Goal: Use online tool/utility: Use online tool/utility

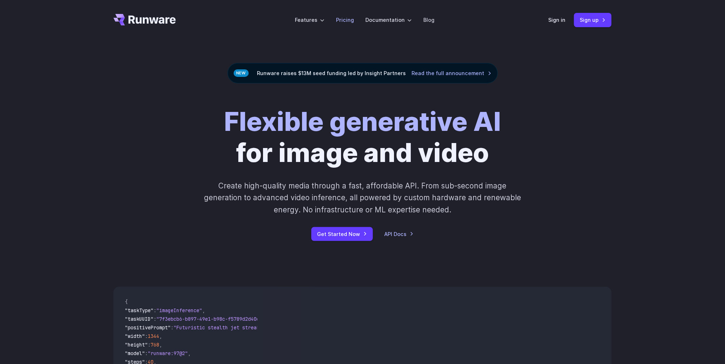
drag, startPoint x: 0, startPoint y: 0, endPoint x: 349, endPoint y: 15, distance: 349.5
click at [349, 15] on li "Pricing" at bounding box center [344, 20] width 29 height 20
click at [349, 20] on link "Pricing" at bounding box center [345, 20] width 18 height 8
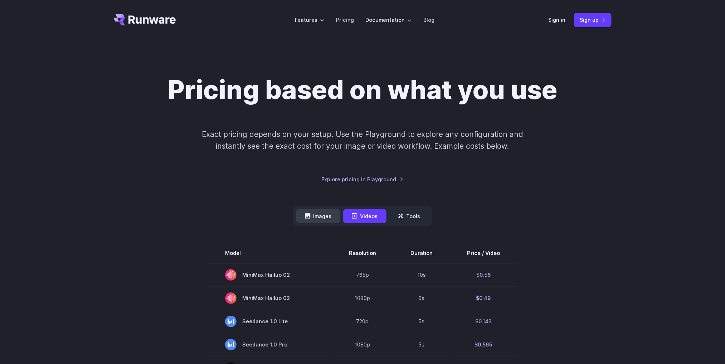
click at [314, 212] on button "Images" at bounding box center [318, 216] width 44 height 14
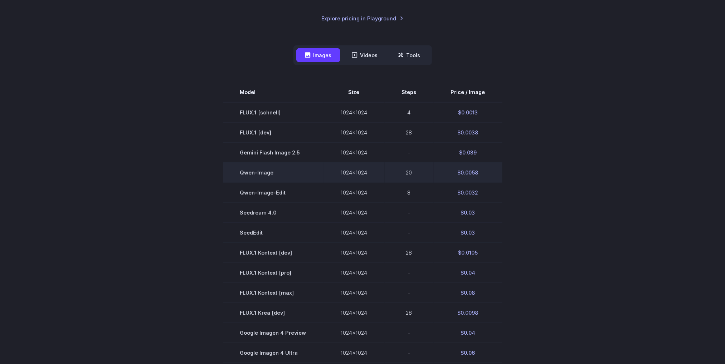
scroll to position [268, 0]
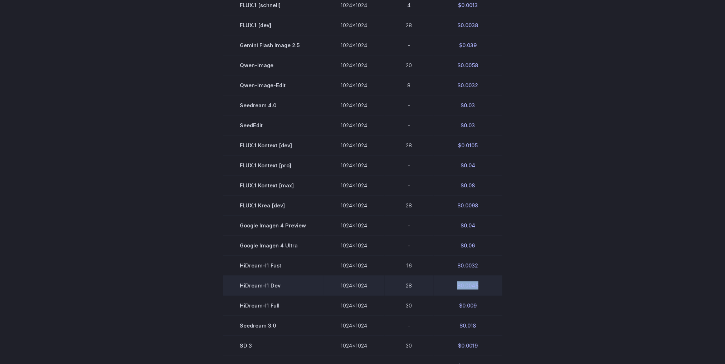
drag, startPoint x: 482, startPoint y: 288, endPoint x: 458, endPoint y: 290, distance: 23.7
click at [452, 287] on td "$0.0045" at bounding box center [468, 286] width 69 height 20
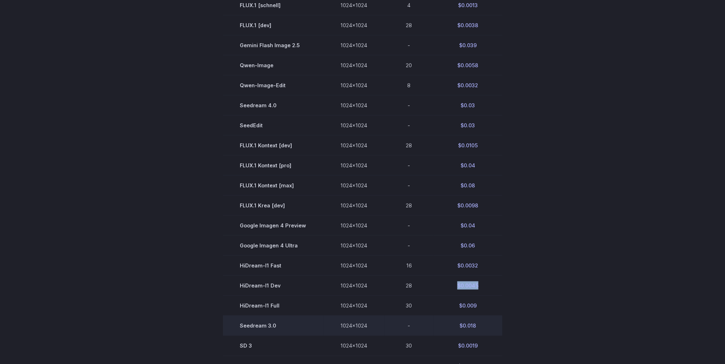
copy td "$0.0045"
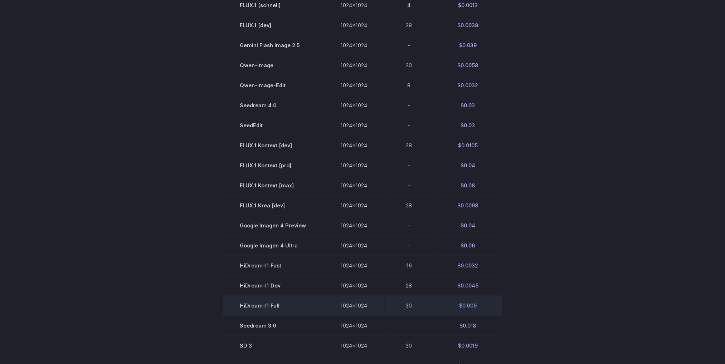
click at [477, 308] on td "$0.009" at bounding box center [468, 306] width 69 height 20
drag, startPoint x: 477, startPoint y: 308, endPoint x: 444, endPoint y: 304, distance: 32.8
click at [444, 304] on td "$0.009" at bounding box center [468, 306] width 69 height 20
copy td "$0.009"
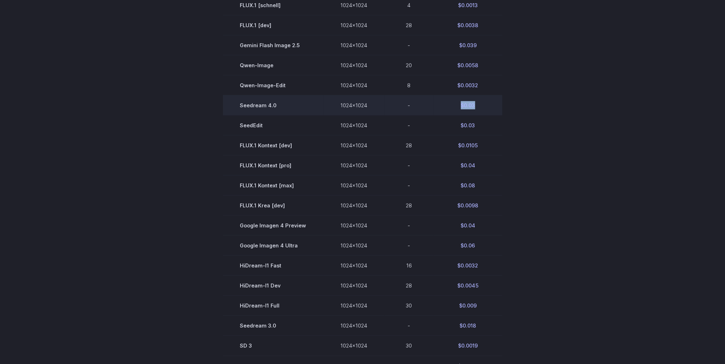
drag, startPoint x: 478, startPoint y: 110, endPoint x: 458, endPoint y: 109, distance: 20.1
click at [458, 109] on td "$0.03" at bounding box center [468, 105] width 69 height 20
copy td "$0.03"
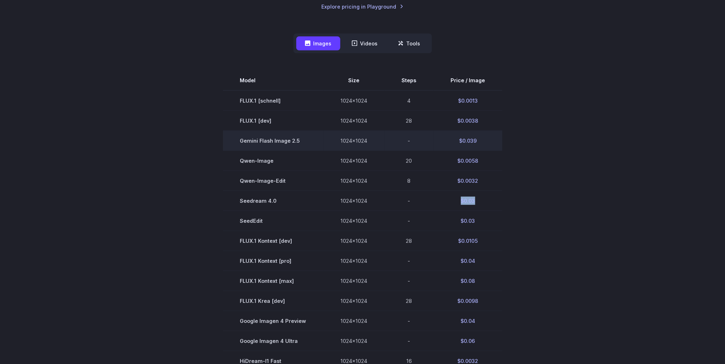
scroll to position [0, 0]
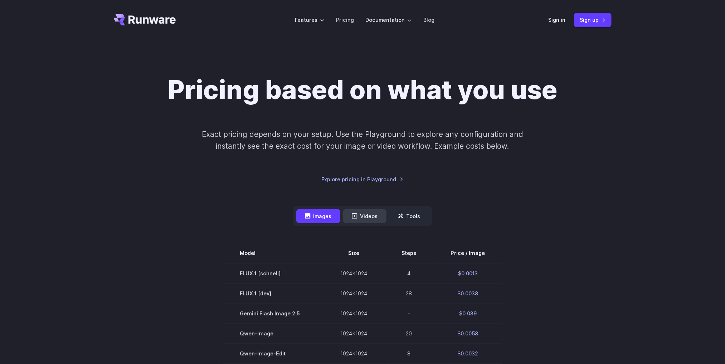
click at [367, 214] on button "Videos" at bounding box center [364, 216] width 43 height 14
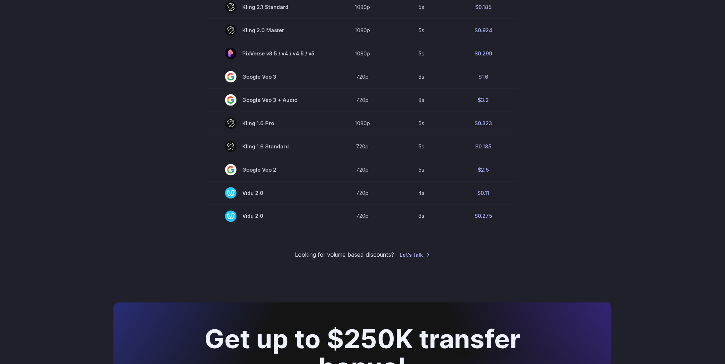
scroll to position [537, 0]
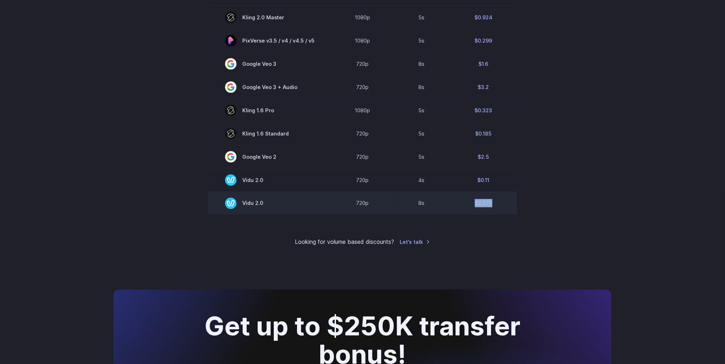
drag, startPoint x: 496, startPoint y: 207, endPoint x: 466, endPoint y: 203, distance: 30.3
click at [466, 203] on td "$0.275" at bounding box center [483, 203] width 67 height 23
copy td "$0.275"
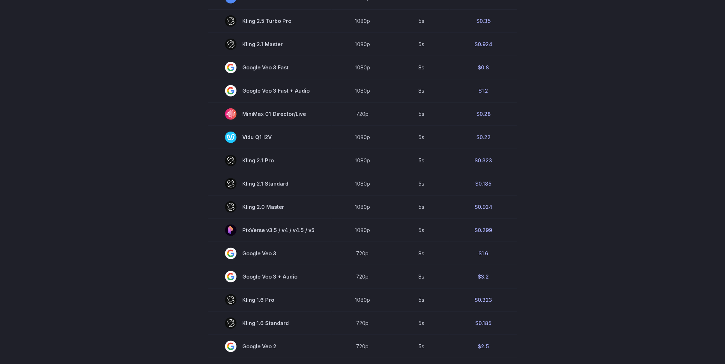
scroll to position [483, 0]
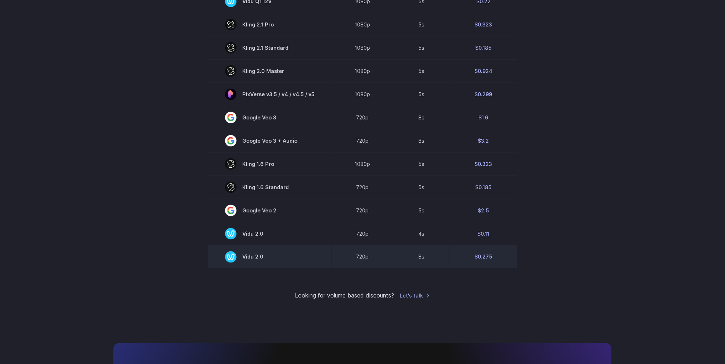
drag, startPoint x: 289, startPoint y: 261, endPoint x: 242, endPoint y: 250, distance: 48.1
click at [242, 250] on td "Vidu 2.0" at bounding box center [270, 256] width 124 height 23
drag, startPoint x: 274, startPoint y: 260, endPoint x: 263, endPoint y: 260, distance: 10.4
click at [263, 260] on span "Vidu 2.0" at bounding box center [269, 257] width 89 height 11
copy span "Vidu 2.0"
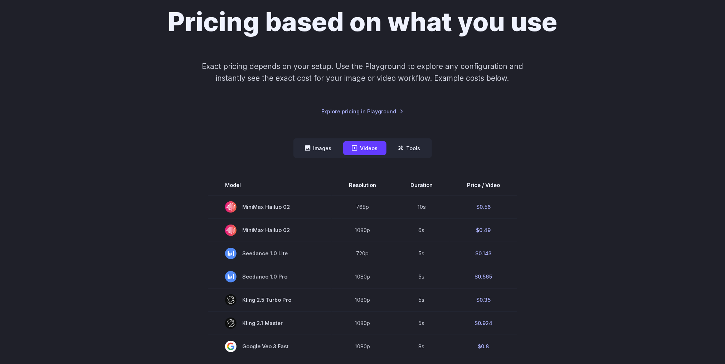
scroll to position [0, 0]
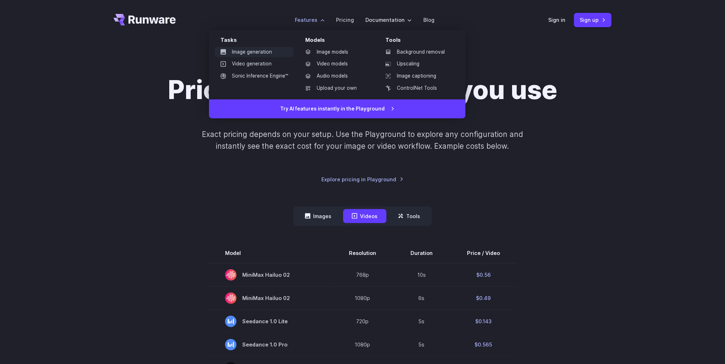
click at [270, 52] on link "Image generation" at bounding box center [254, 52] width 79 height 11
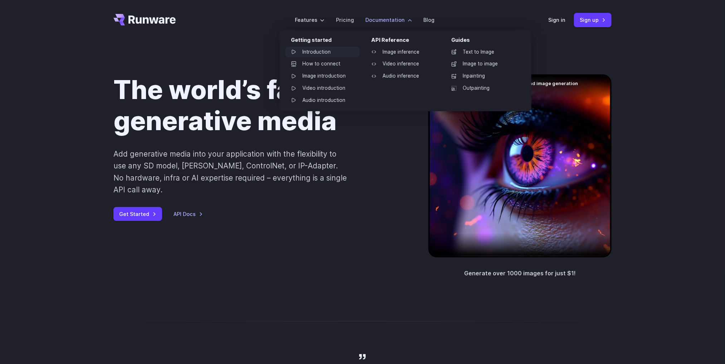
click at [315, 53] on link "Introduction" at bounding box center [322, 52] width 74 height 11
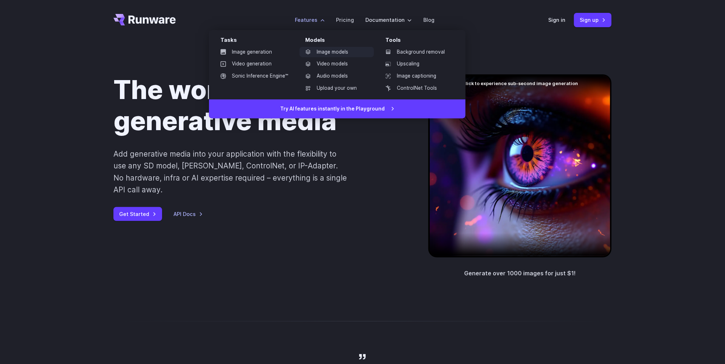
click at [337, 53] on link "Image models" at bounding box center [336, 52] width 74 height 11
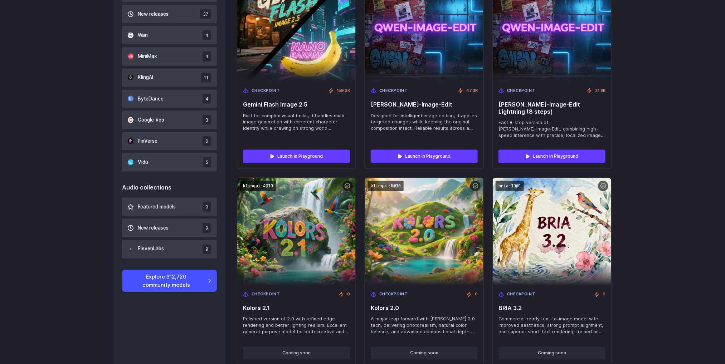
scroll to position [589, 0]
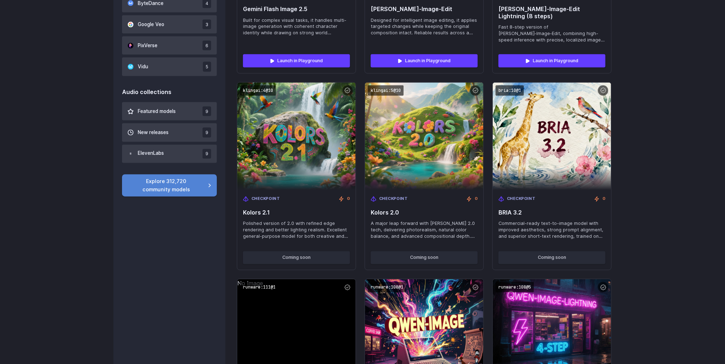
click at [159, 192] on link "Explore 312,720 community models" at bounding box center [169, 186] width 95 height 22
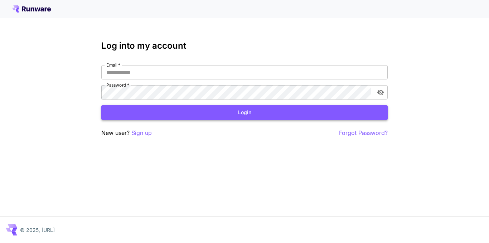
type input "**********"
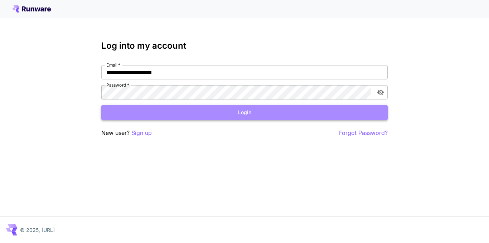
click at [241, 110] on button "Login" at bounding box center [244, 112] width 286 height 15
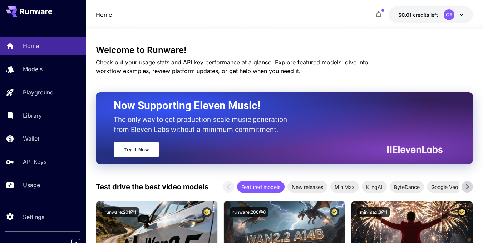
click at [469, 187] on icon at bounding box center [467, 186] width 3 height 5
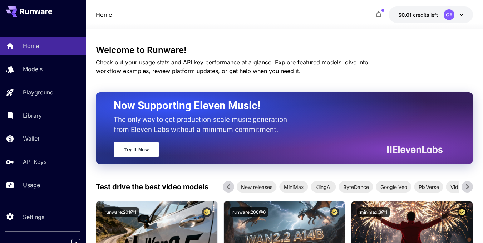
click at [469, 187] on icon at bounding box center [467, 186] width 3 height 5
click at [452, 188] on span "Vidu" at bounding box center [447, 187] width 19 height 8
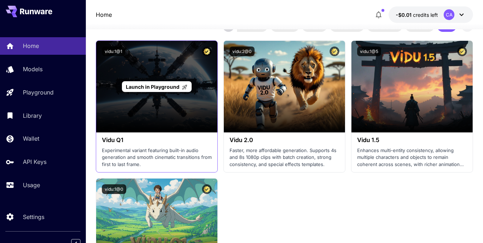
scroll to position [143, 0]
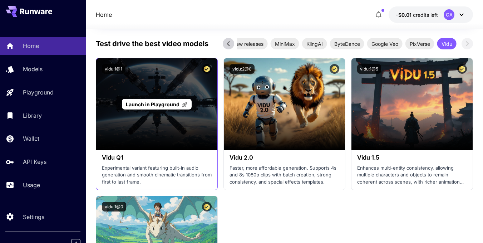
click at [158, 104] on span "Launch in Playground" at bounding box center [153, 104] width 54 height 6
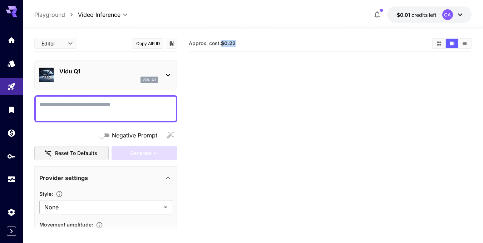
drag, startPoint x: 236, startPoint y: 45, endPoint x: 223, endPoint y: 44, distance: 13.3
click at [223, 44] on b "$0.22" at bounding box center [228, 43] width 15 height 6
copy b "$0.22"
click at [171, 72] on icon at bounding box center [168, 75] width 9 height 9
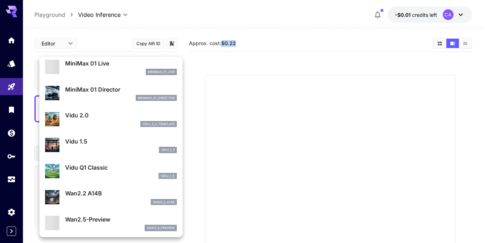
scroll to position [657, 0]
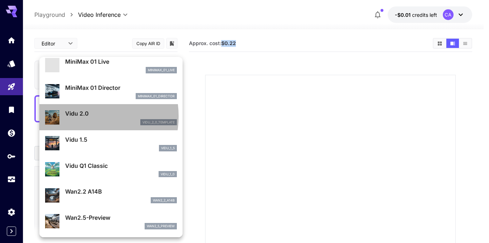
click at [85, 116] on p "Vidu 2.0" at bounding box center [121, 113] width 112 height 9
type input "**********"
type input "****"
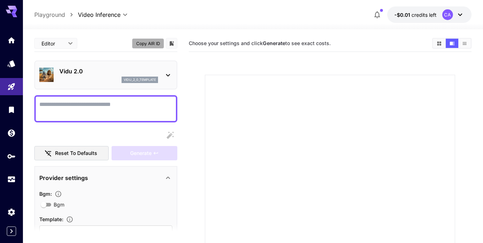
click at [143, 42] on button "Copy AIR ID" at bounding box center [148, 43] width 32 height 10
type input "**********"
type input "****"
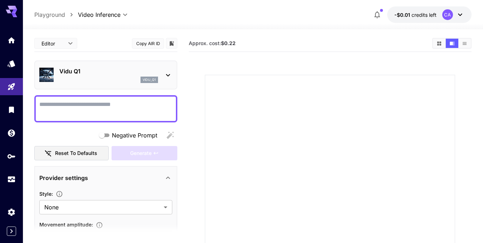
click at [167, 75] on icon at bounding box center [168, 75] width 4 height 3
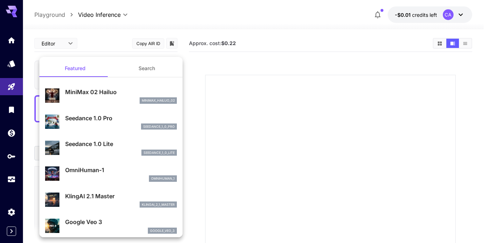
click at [109, 43] on div at bounding box center [244, 121] width 489 height 243
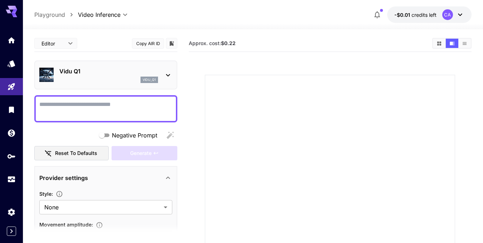
click at [169, 72] on icon at bounding box center [168, 75] width 9 height 9
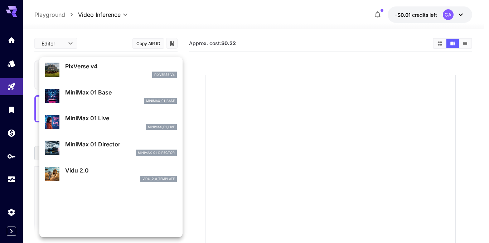
scroll to position [611, 0]
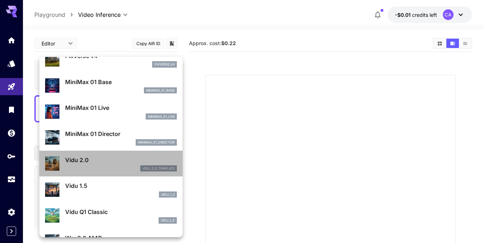
click at [113, 158] on p "Vidu 2.0" at bounding box center [121, 160] width 112 height 9
type input "**********"
type input "****"
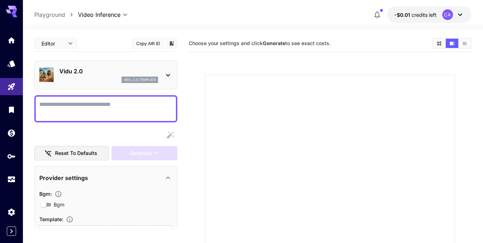
click at [171, 74] on icon at bounding box center [168, 75] width 9 height 9
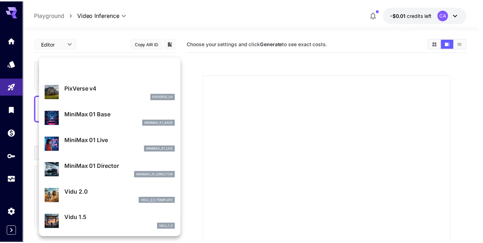
scroll to position [621, 0]
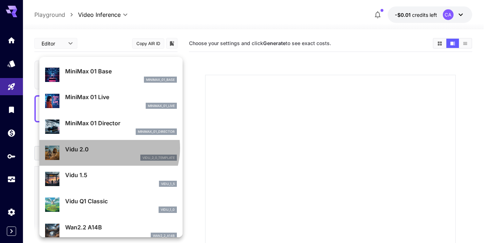
click at [107, 148] on p "Vidu 2.0" at bounding box center [121, 149] width 112 height 9
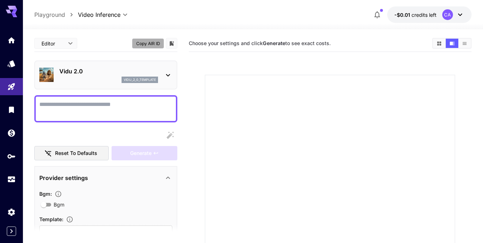
click at [148, 44] on button "Copy AIR ID" at bounding box center [148, 43] width 32 height 10
click at [106, 103] on textarea "Bgm" at bounding box center [105, 108] width 133 height 17
paste textarea "********"
type textarea "********"
